Goal: Information Seeking & Learning: Check status

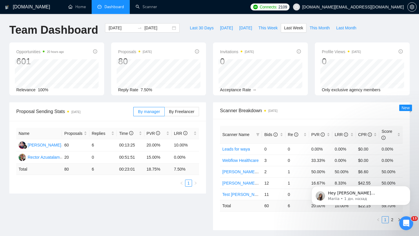
click at [357, 7] on span "[DOMAIN_NAME][EMAIL_ADDRESS][DOMAIN_NAME]" at bounding box center [353, 7] width 102 height 0
click at [370, 7] on span "[DOMAIN_NAME][EMAIL_ADDRESS][DOMAIN_NAME]" at bounding box center [353, 7] width 102 height 0
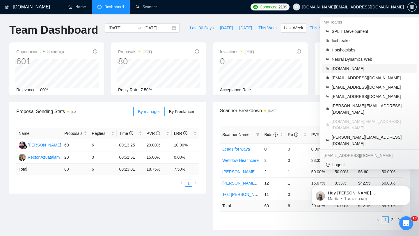
click at [349, 69] on span "[DOMAIN_NAME]" at bounding box center [372, 68] width 81 height 6
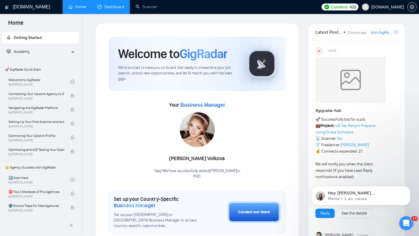
click at [112, 8] on link "Dashboard" at bounding box center [110, 6] width 26 height 5
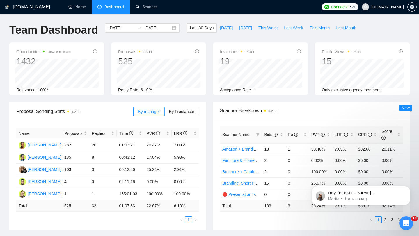
click at [290, 29] on span "Last Week" at bounding box center [293, 28] width 19 height 6
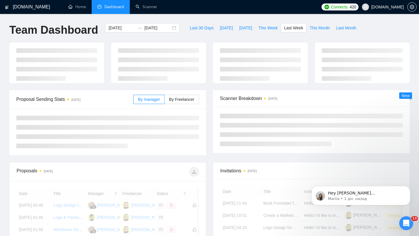
type input "[DATE]"
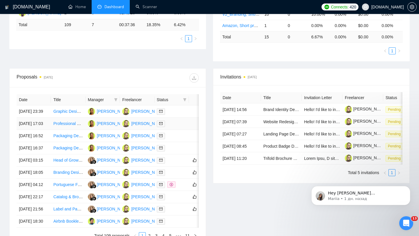
scroll to position [176, 0]
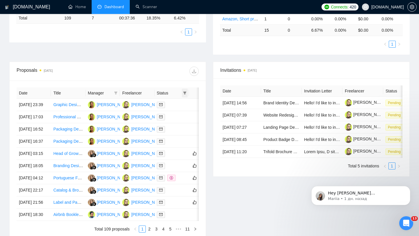
click at [186, 95] on icon "filter" at bounding box center [184, 92] width 3 height 3
click at [170, 106] on span "Chat" at bounding box center [166, 104] width 11 height 5
checkbox input "true"
click at [168, 66] on div "Proposals [DATE]" at bounding box center [108, 71] width 182 height 19
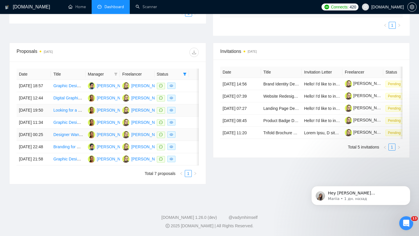
scroll to position [219, 0]
